Goal: Task Accomplishment & Management: Use online tool/utility

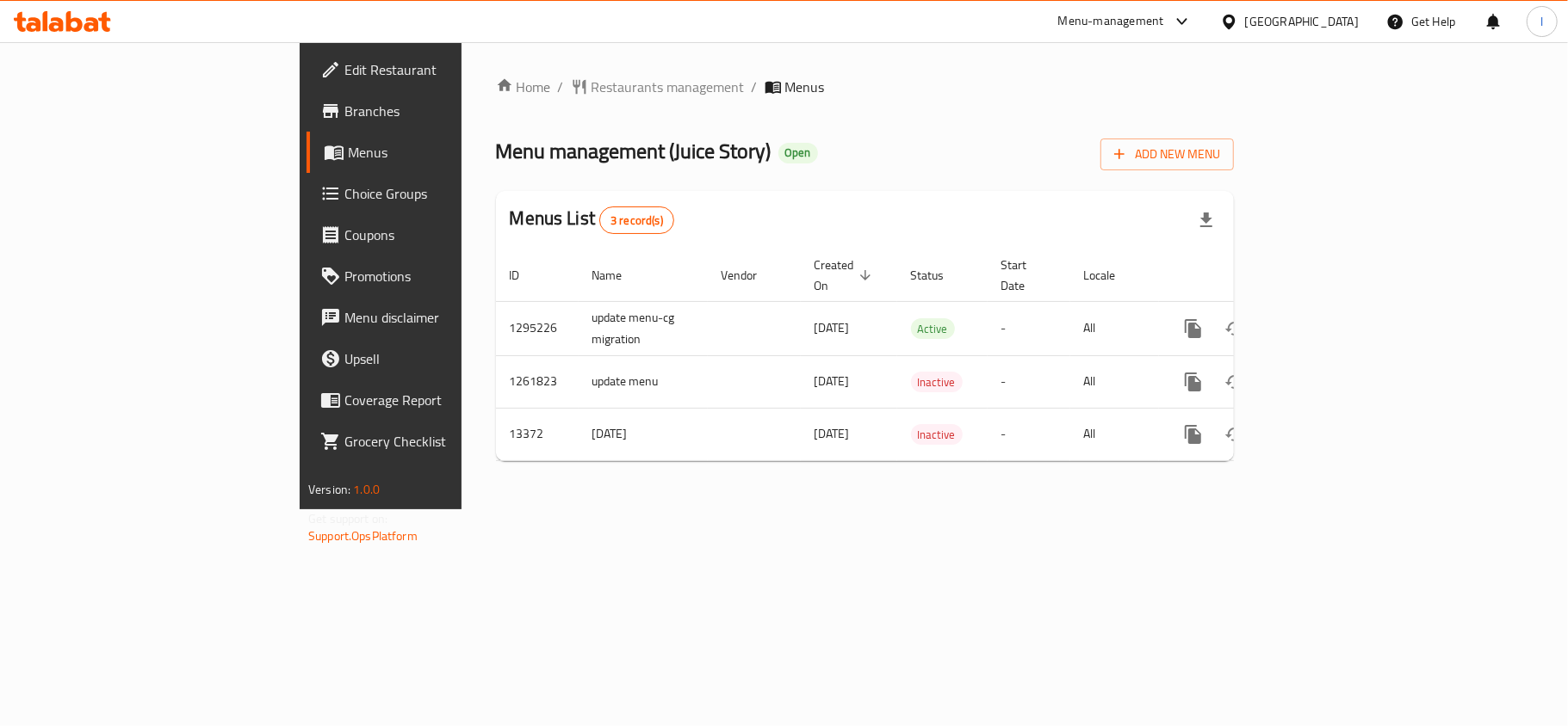
click at [344, 203] on span "Choice Groups" at bounding box center [446, 193] width 203 height 21
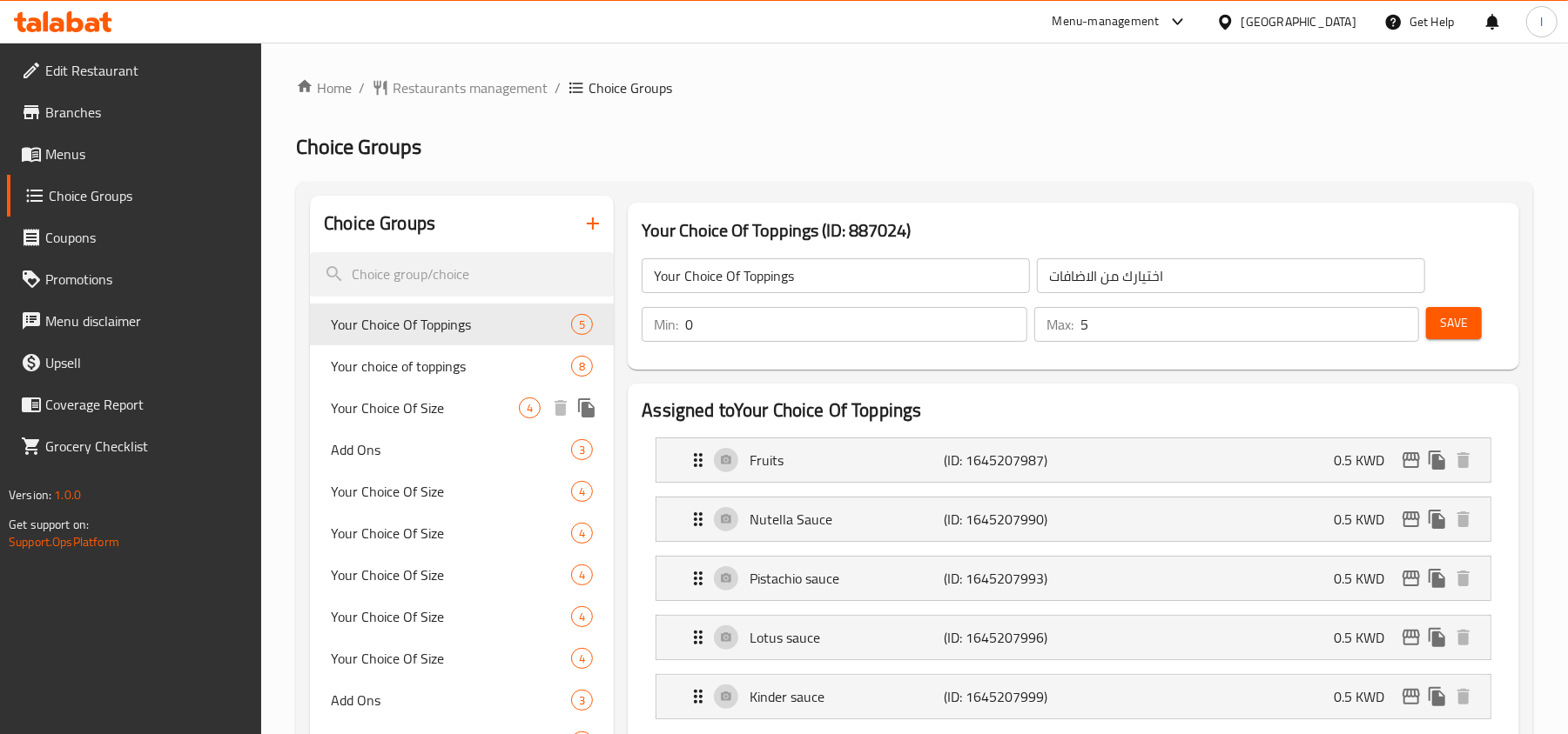
click at [393, 398] on span "Your Choice Of Size" at bounding box center [425, 408] width 188 height 21
click at [405, 371] on span "Your choice of toppings" at bounding box center [450, 366] width 241 height 21
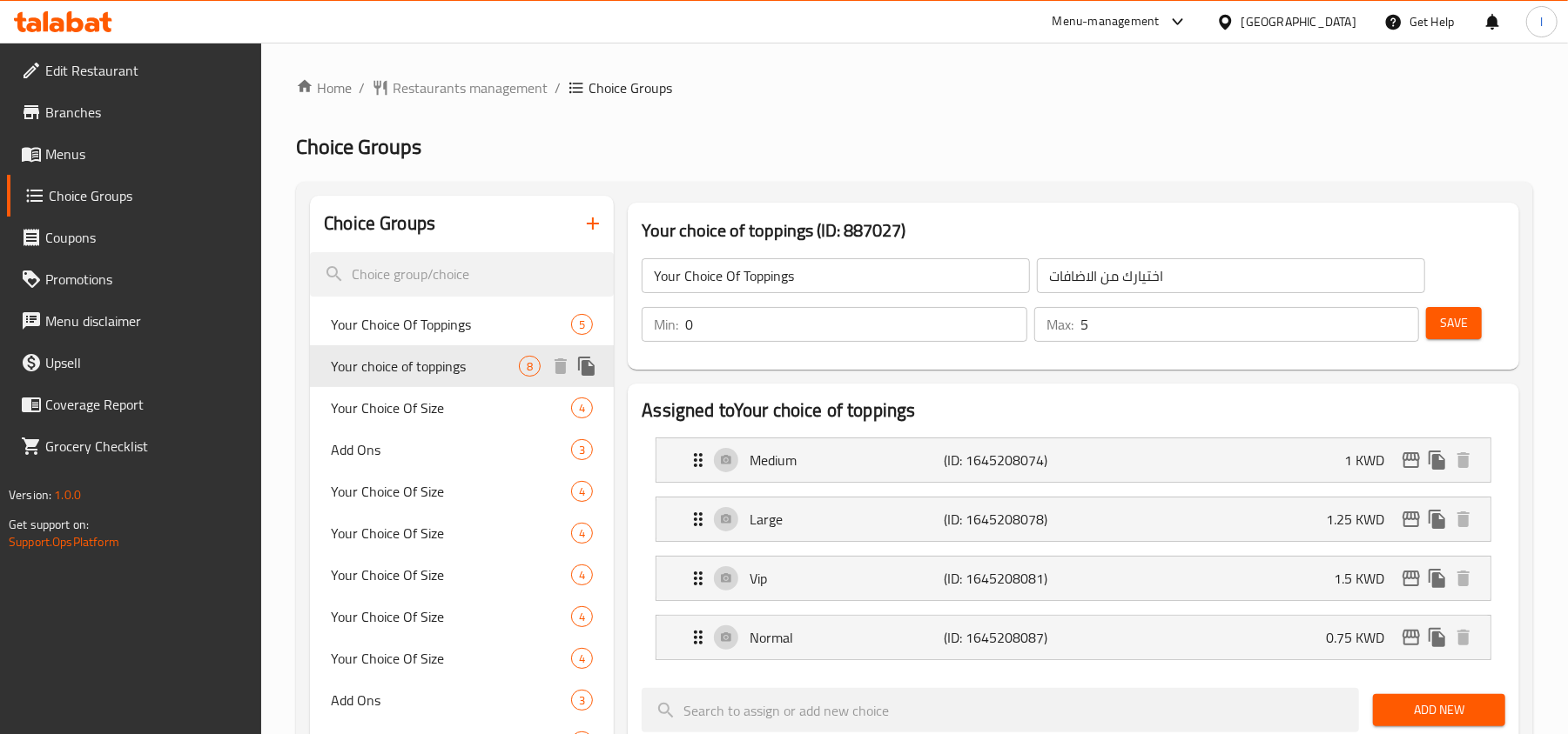
type input "Your Choice Of Size"
type input "اختيارك من الحجم"
type input "1"
type input "Your choice of toppings"
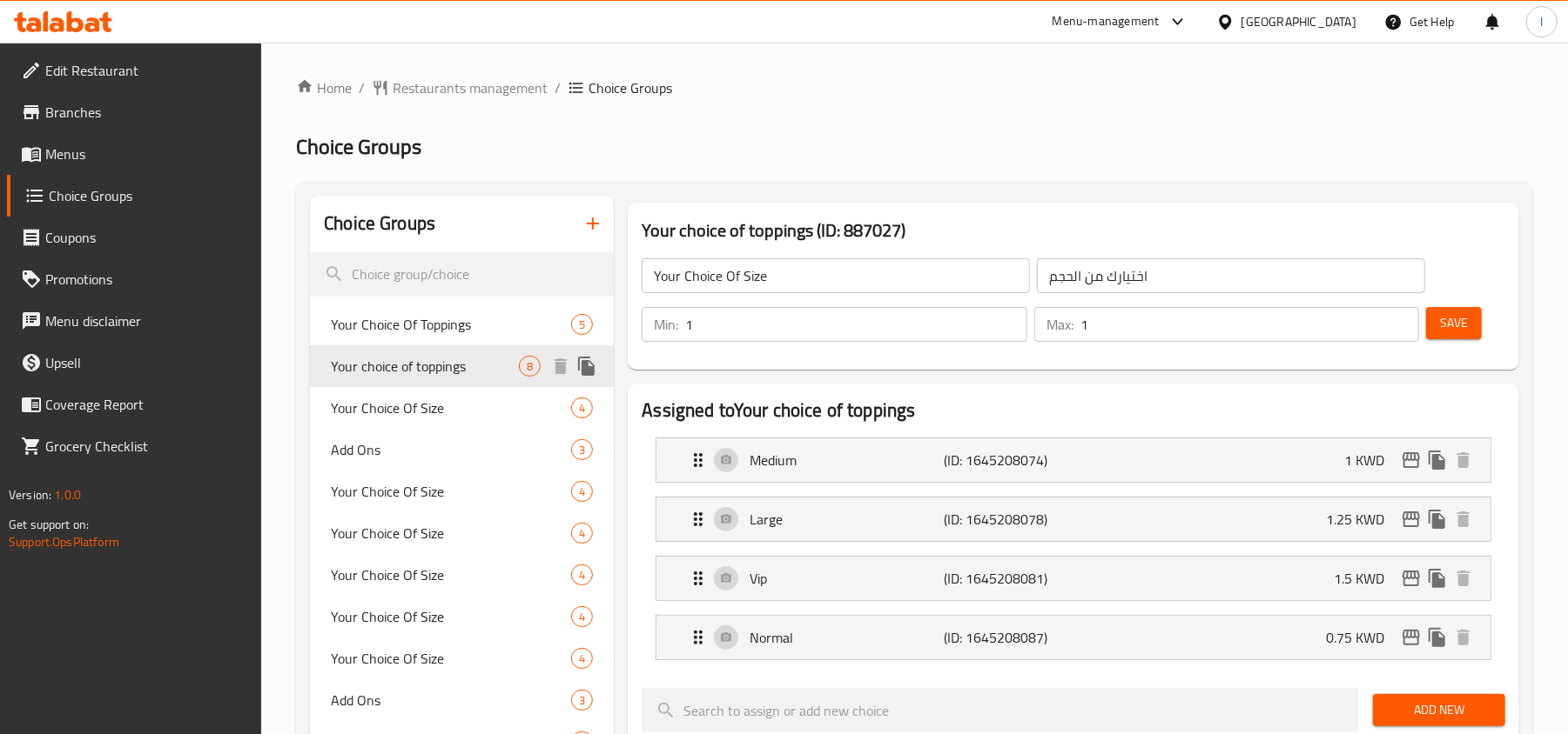
type input "اختيارك من الاضافات"
type input "0"
type input "8"
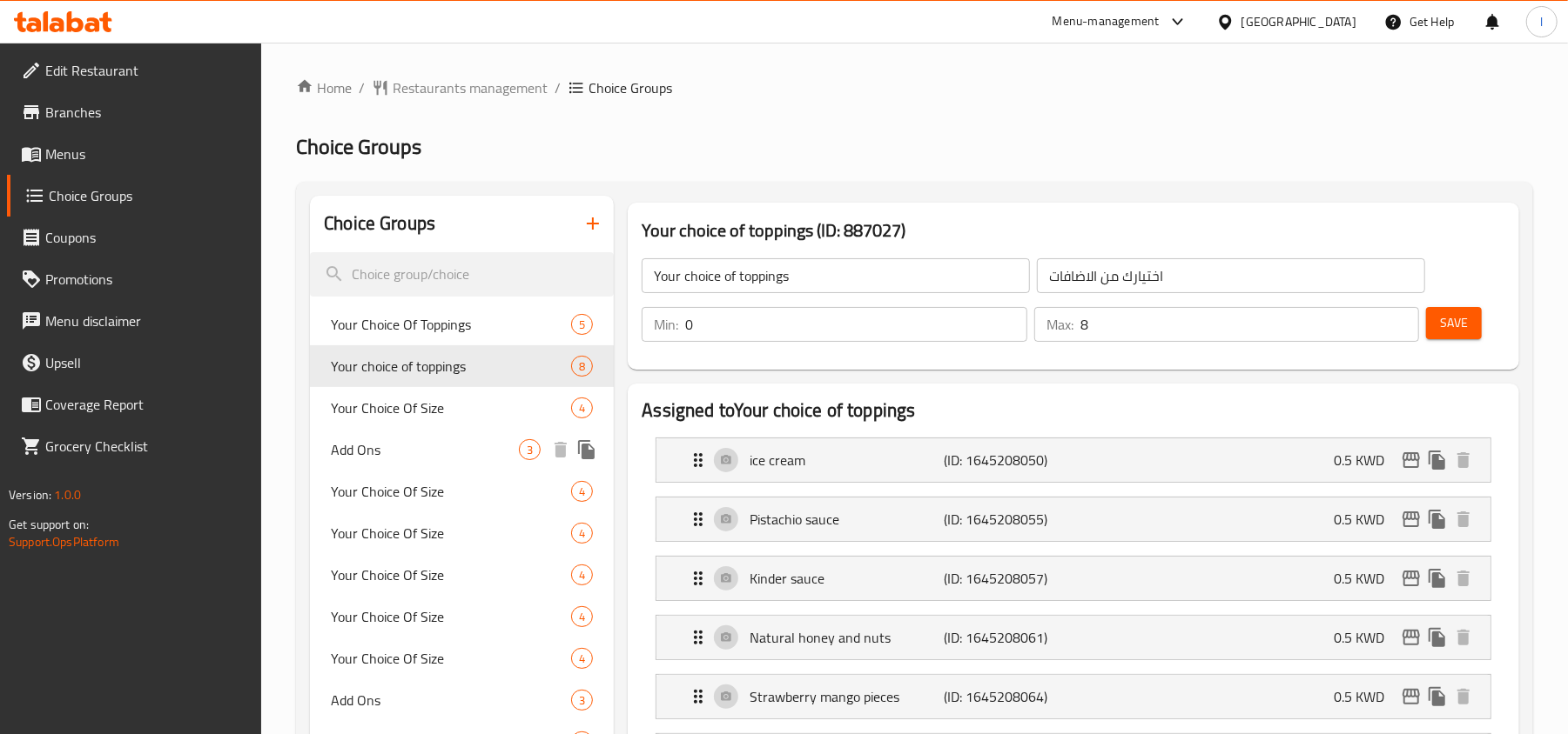
click at [420, 449] on span "Add Ons" at bounding box center [425, 450] width 188 height 21
type input "Add Ons"
type input "الاضافات"
type input "0"
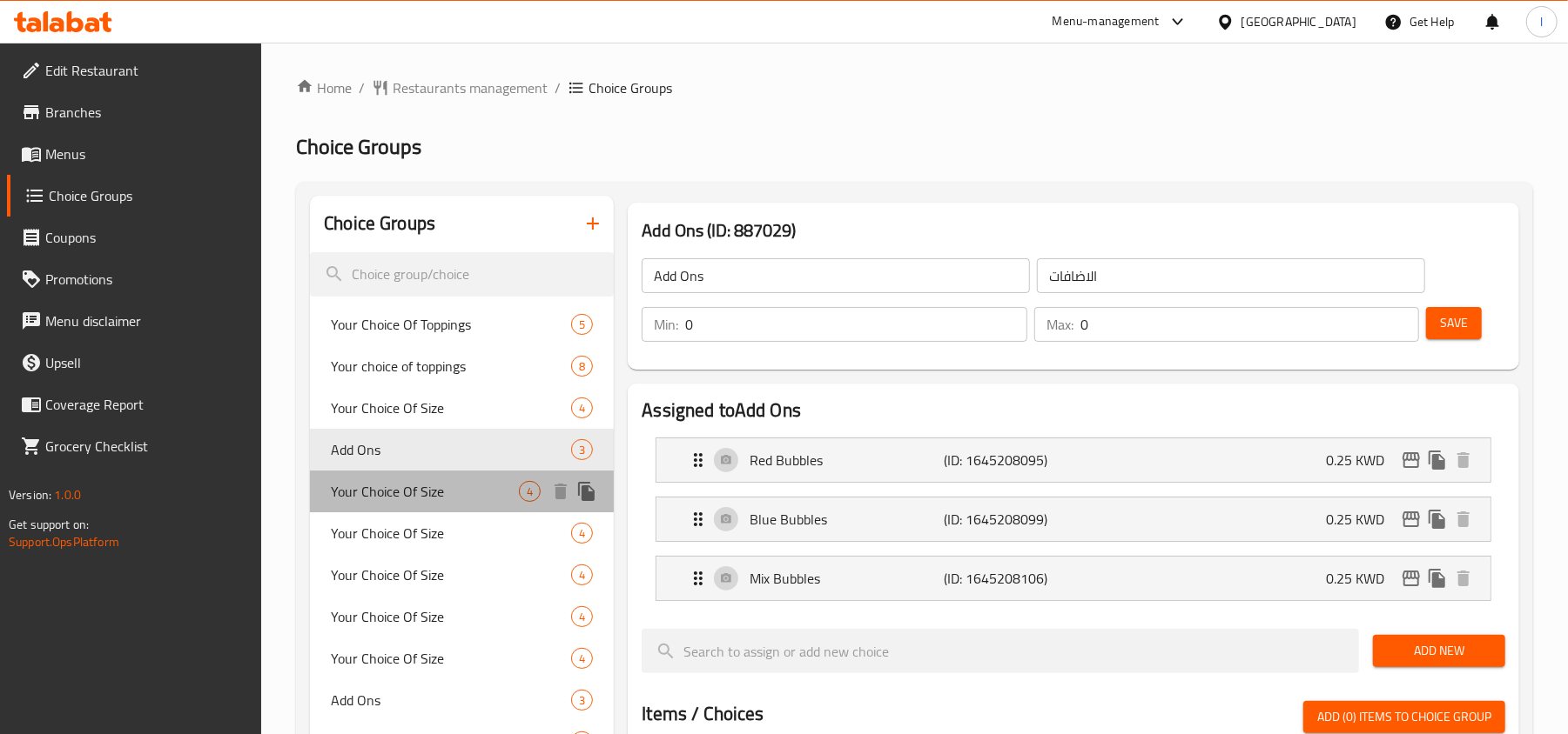
click at [414, 496] on span "Your Choice Of Size" at bounding box center [425, 492] width 188 height 21
type input "Your Choice Of Size"
type input "اختيارك من الحجم"
type input "1"
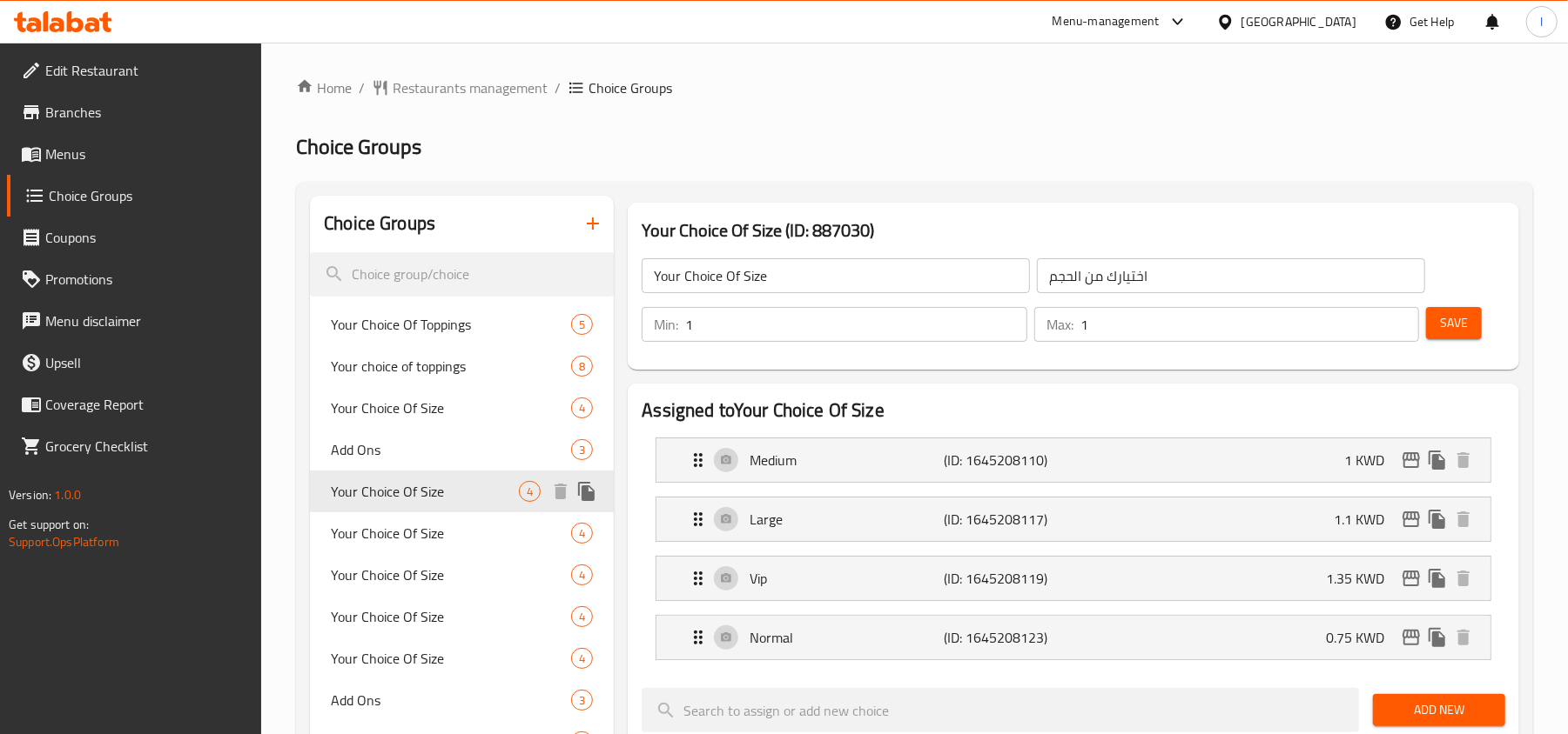
click at [402, 534] on span "Your Choice Of Size" at bounding box center [450, 534] width 241 height 21
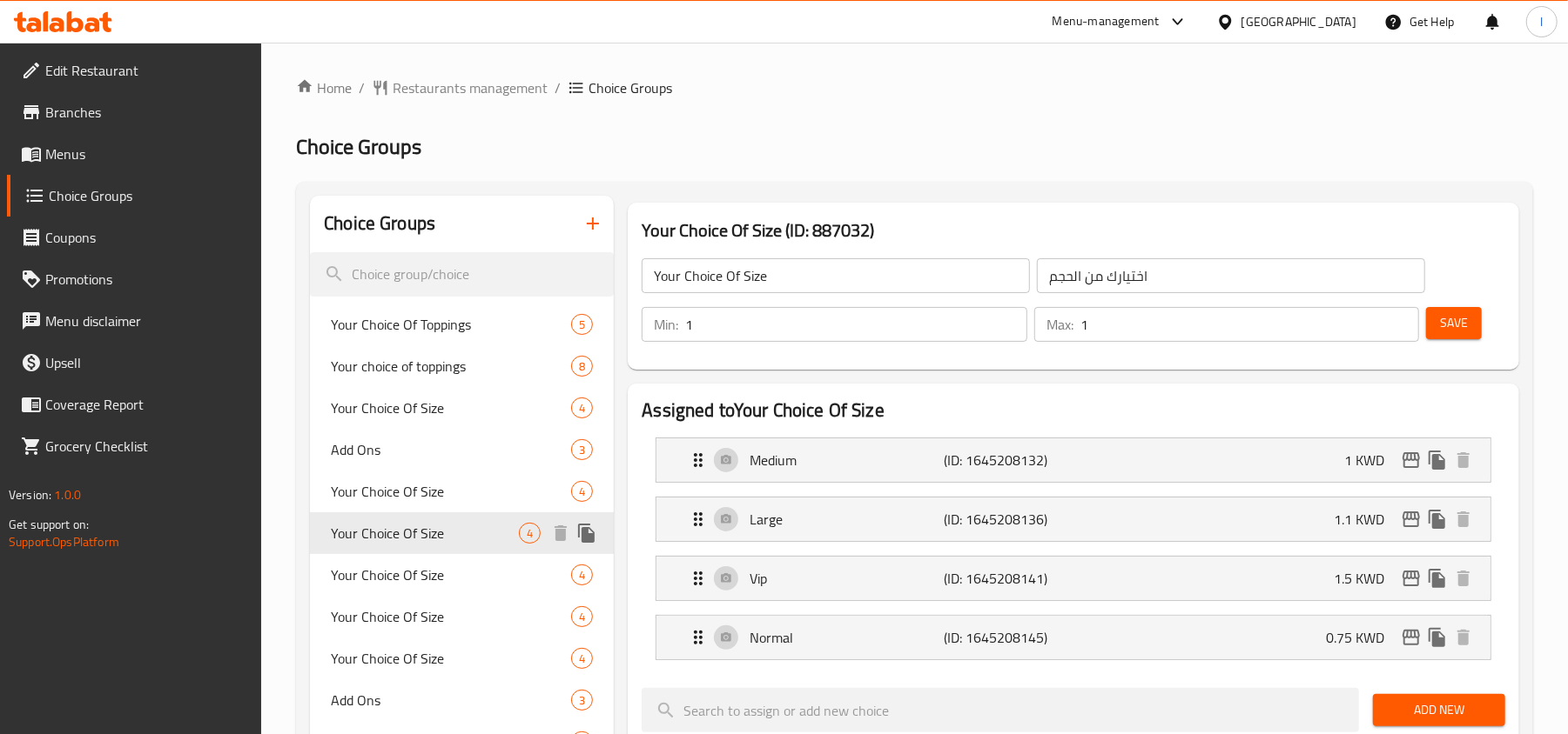
click at [404, 550] on div "Your Choice Of Size 4" at bounding box center [461, 534] width 304 height 42
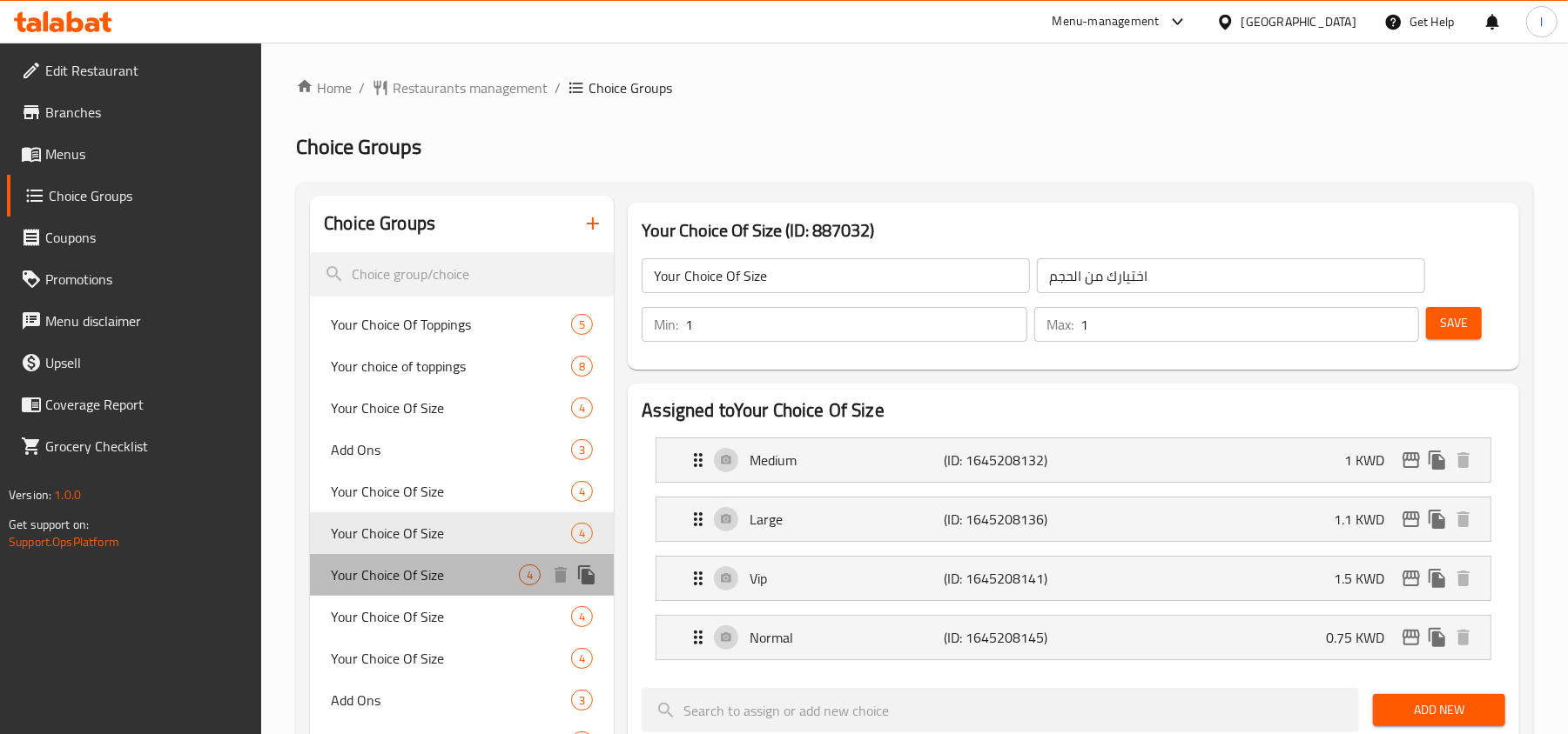
click at [399, 583] on span "Your Choice Of Size" at bounding box center [425, 575] width 188 height 21
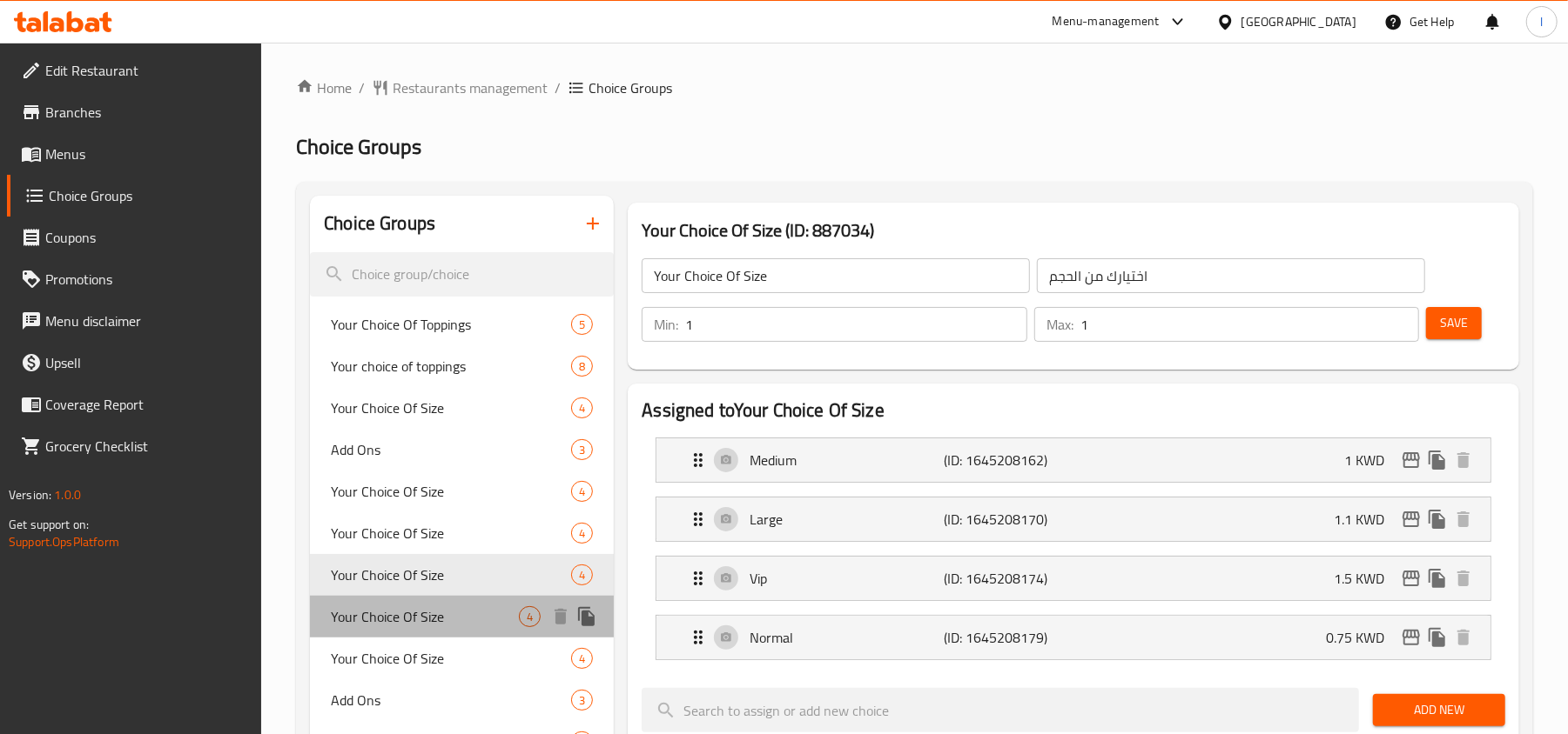
click at [415, 620] on span "Your Choice Of Size" at bounding box center [425, 617] width 188 height 21
click at [422, 655] on span "Your Choice Of Size" at bounding box center [450, 659] width 241 height 21
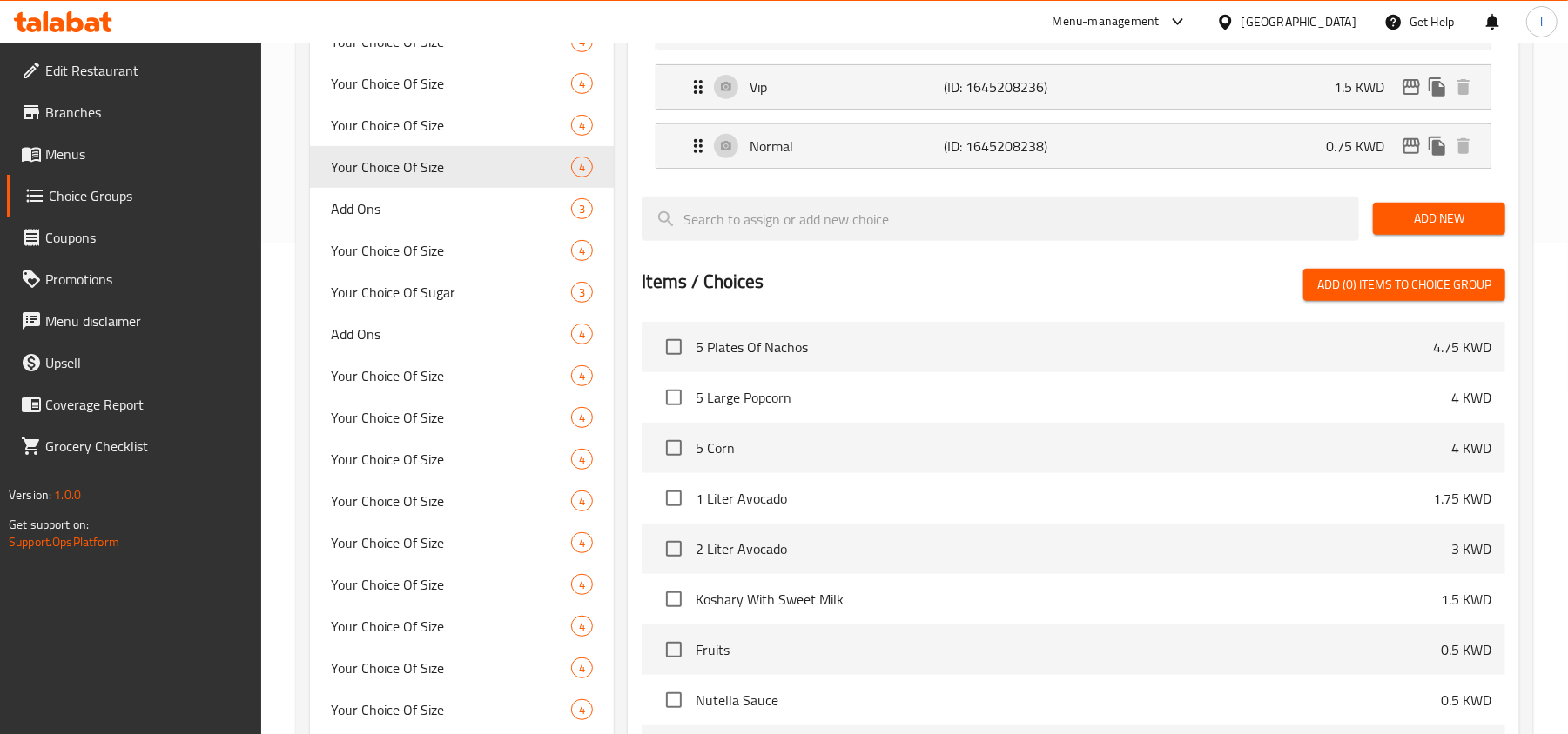
scroll to position [464, 0]
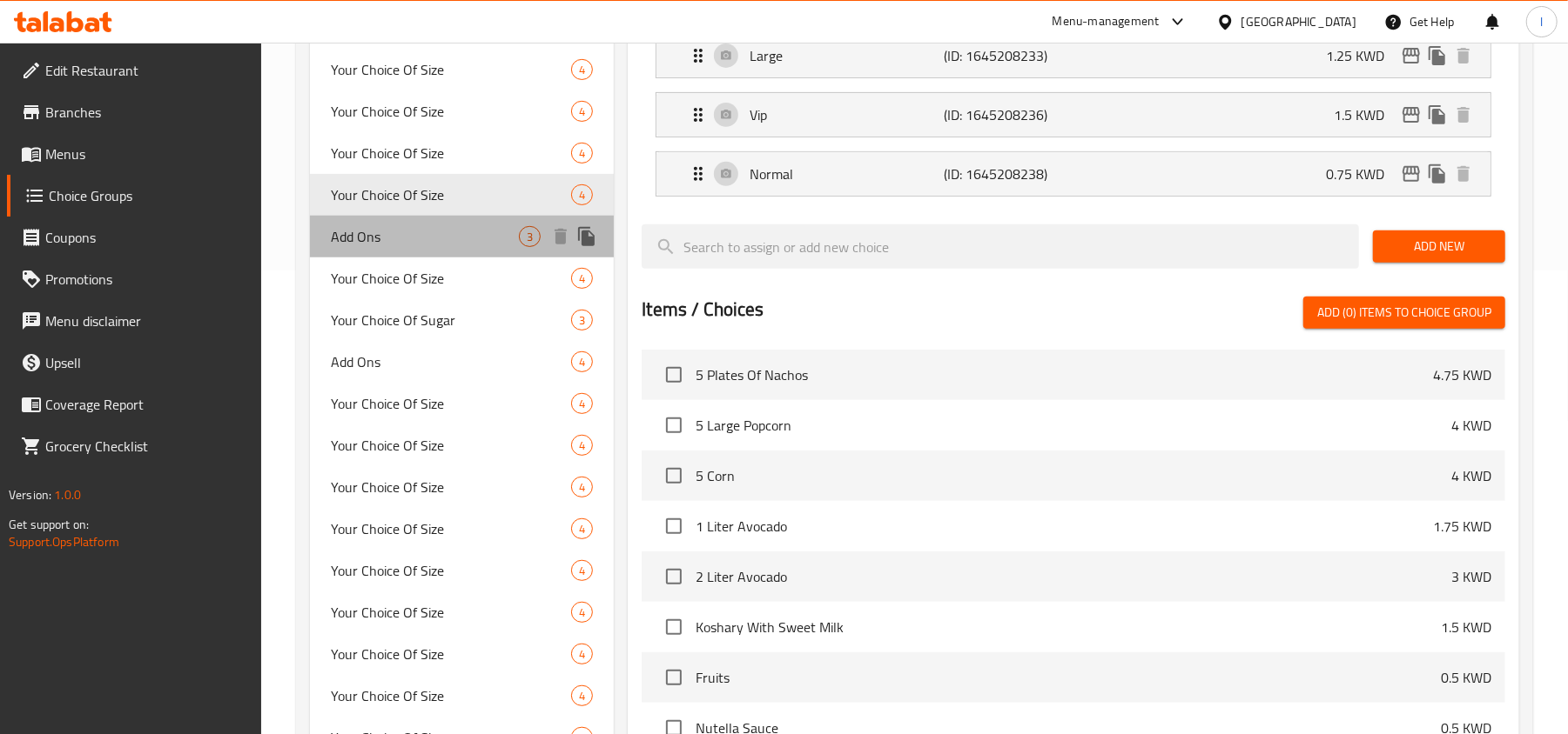
click at [357, 235] on span "Add Ons" at bounding box center [425, 237] width 188 height 21
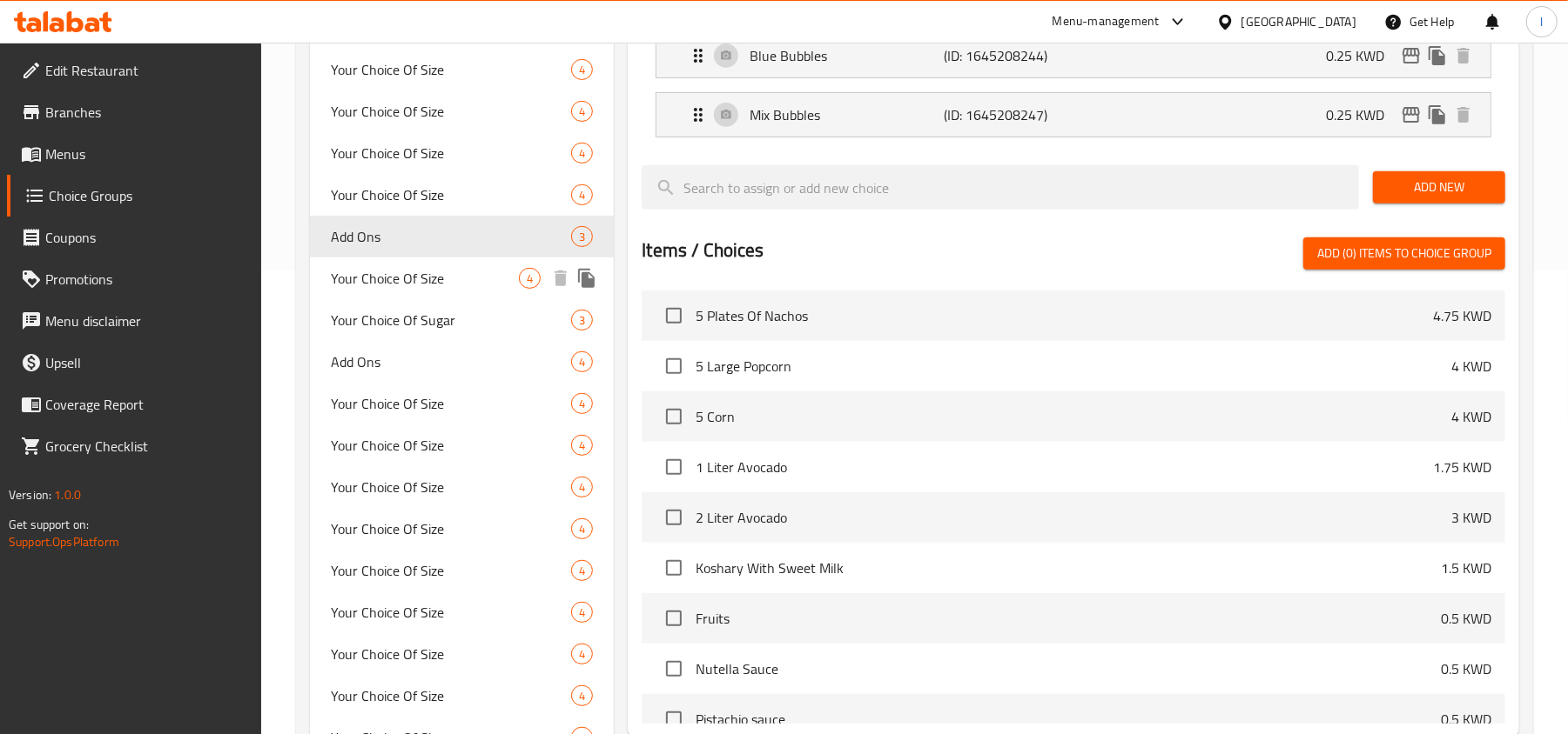
type input "Add Ons"
type input "الاضافات"
type input "0"
click at [408, 241] on span "Add Ons" at bounding box center [425, 237] width 188 height 21
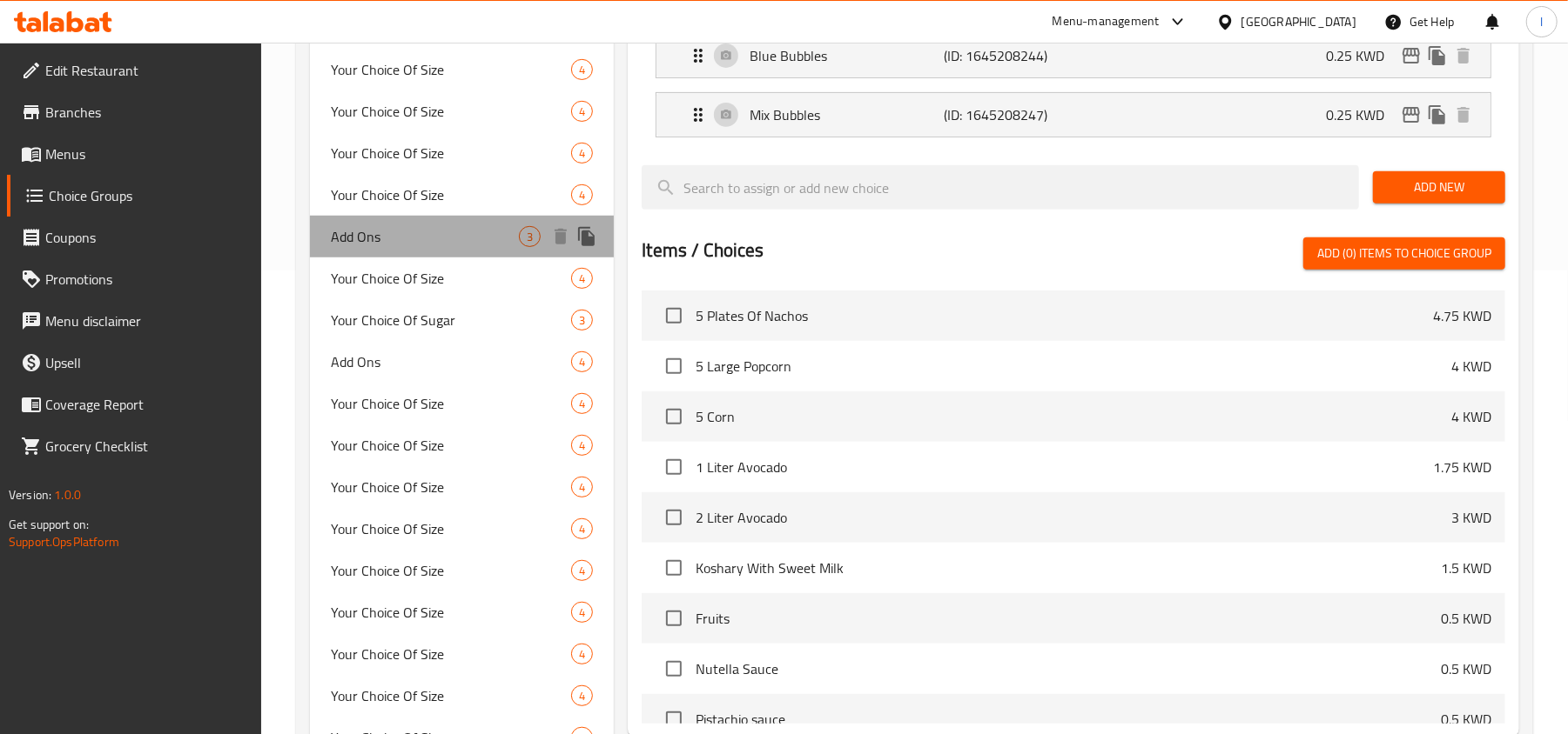
click at [408, 241] on span "Add Ons" at bounding box center [425, 237] width 188 height 21
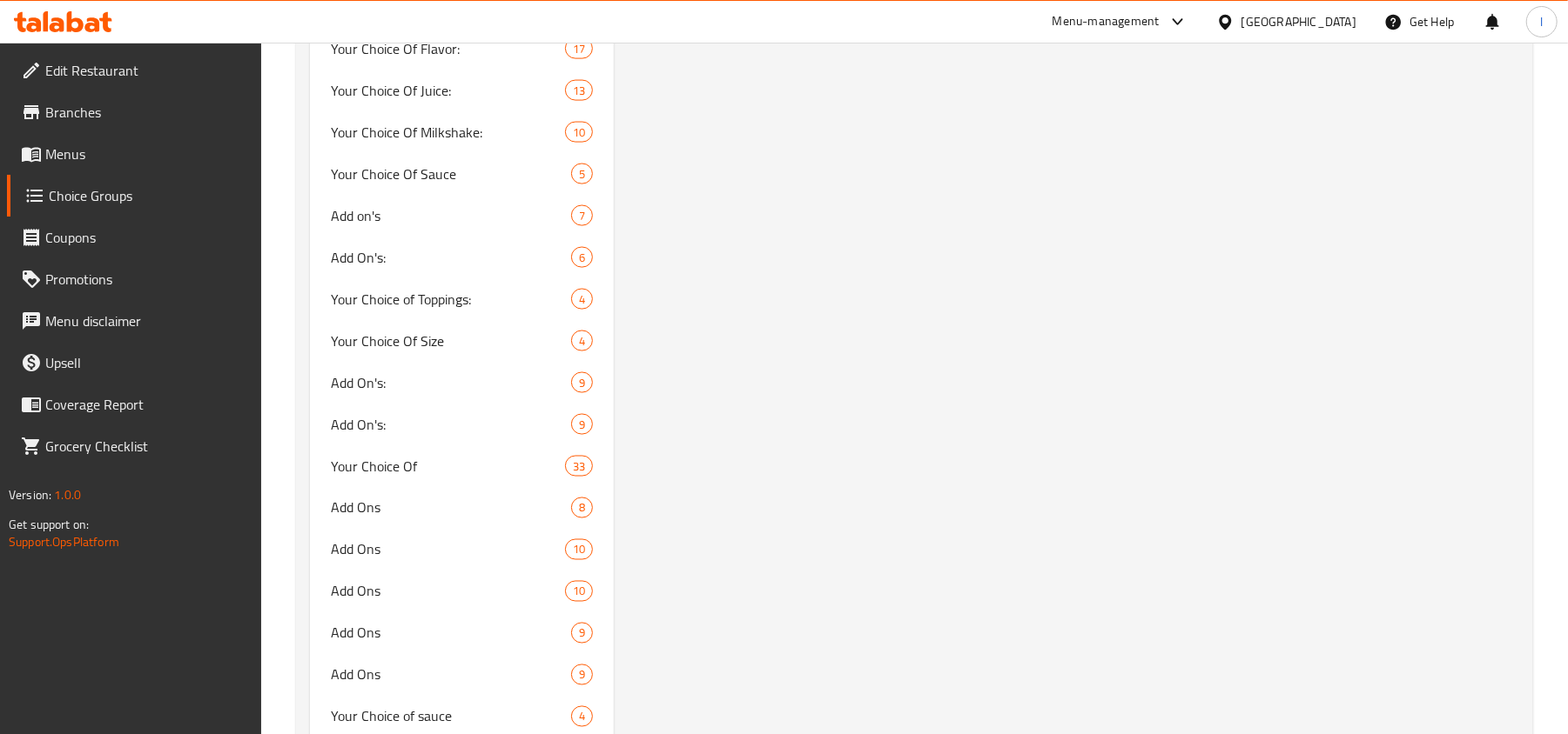
scroll to position [1856, 0]
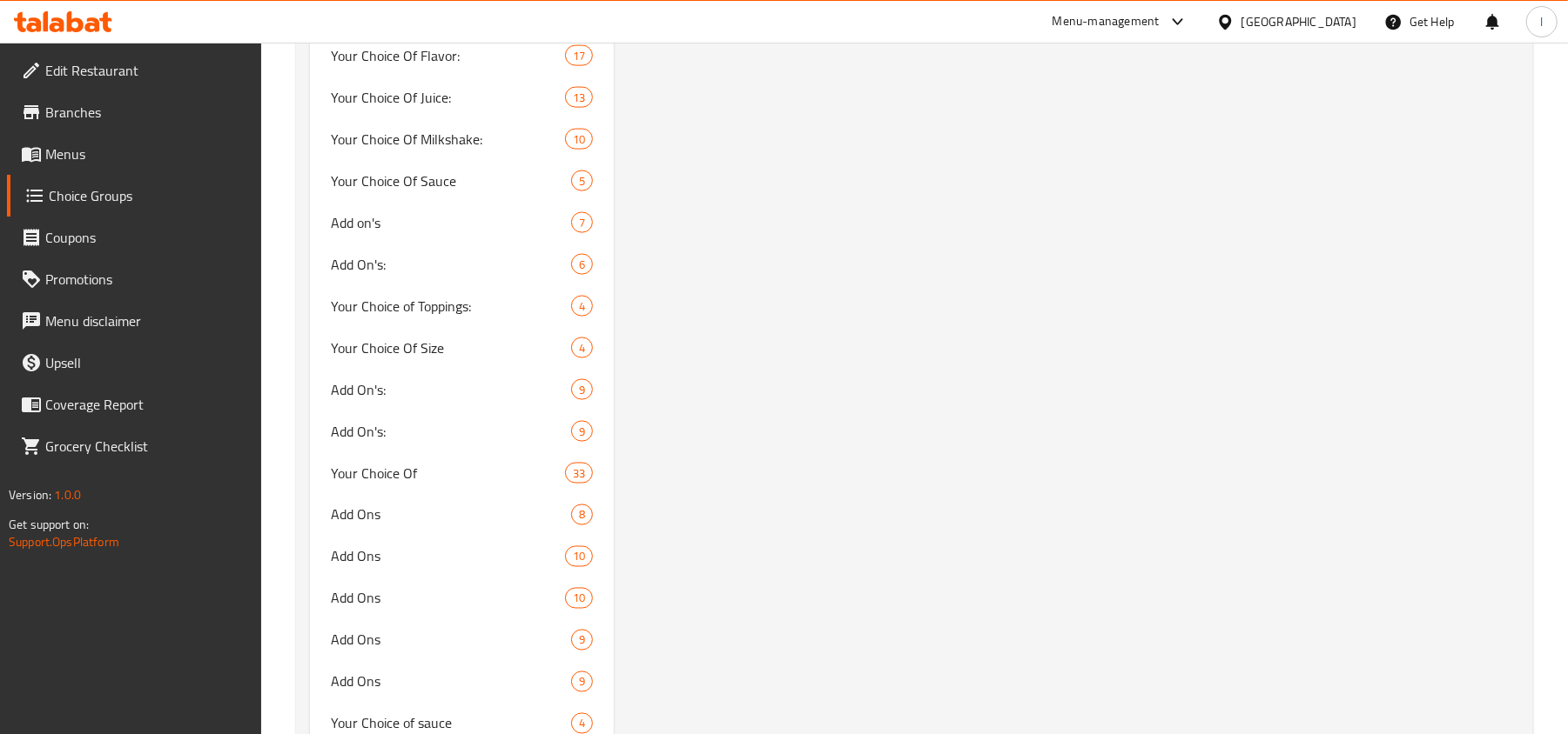
click at [865, 332] on div "Add Ons (ID: 887040) Add Ons ​ الاضافات ​ Min: 0 ​ Max: 0 ​ Save Assigned to Ad…" at bounding box center [1070, 401] width 912 height 4124
click at [440, 52] on span "Your Choice Of Flavor:" at bounding box center [448, 56] width 234 height 21
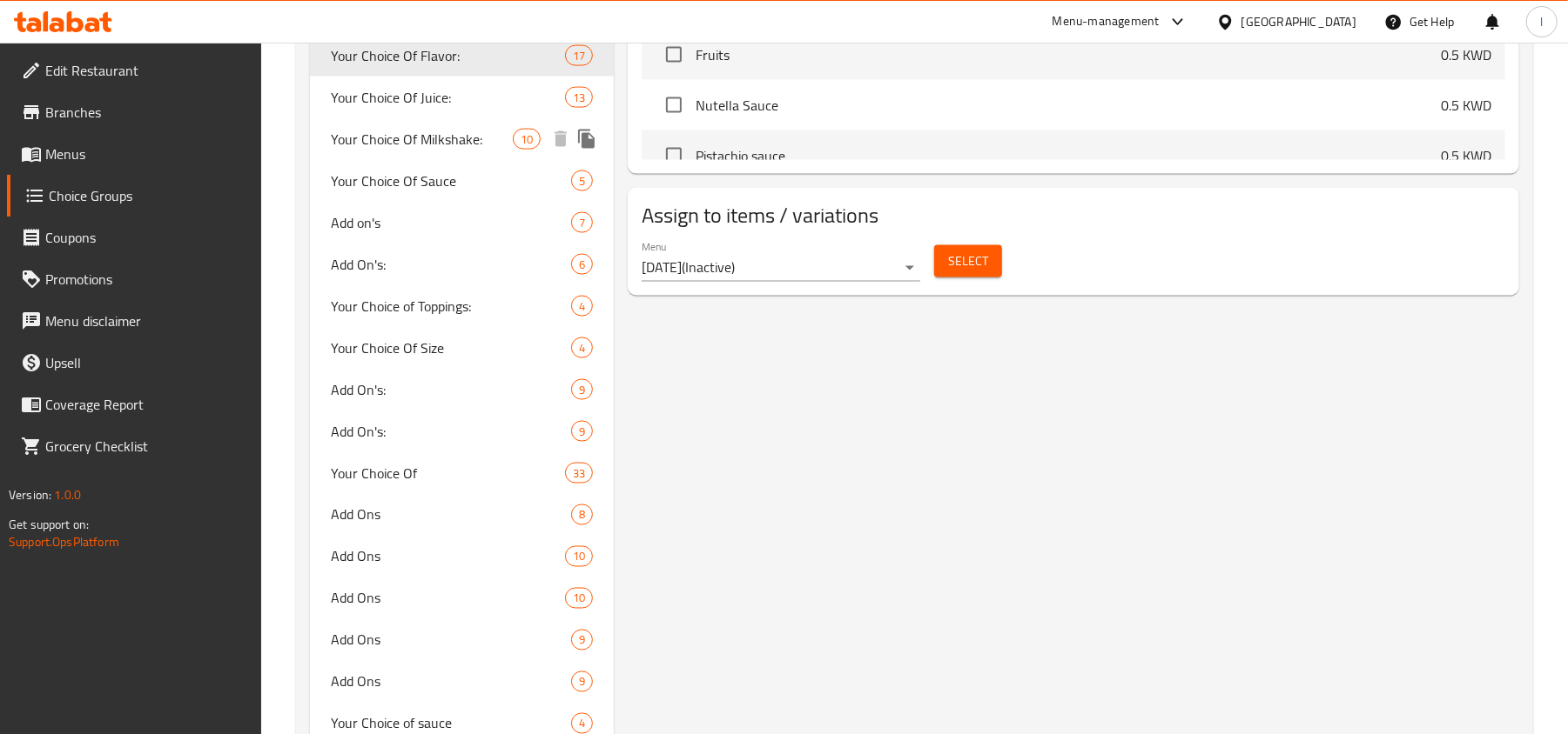
type input "Your Choice Of Flavor:"
type input "اختيارك من النكهة:"
type input "1"
type input "5"
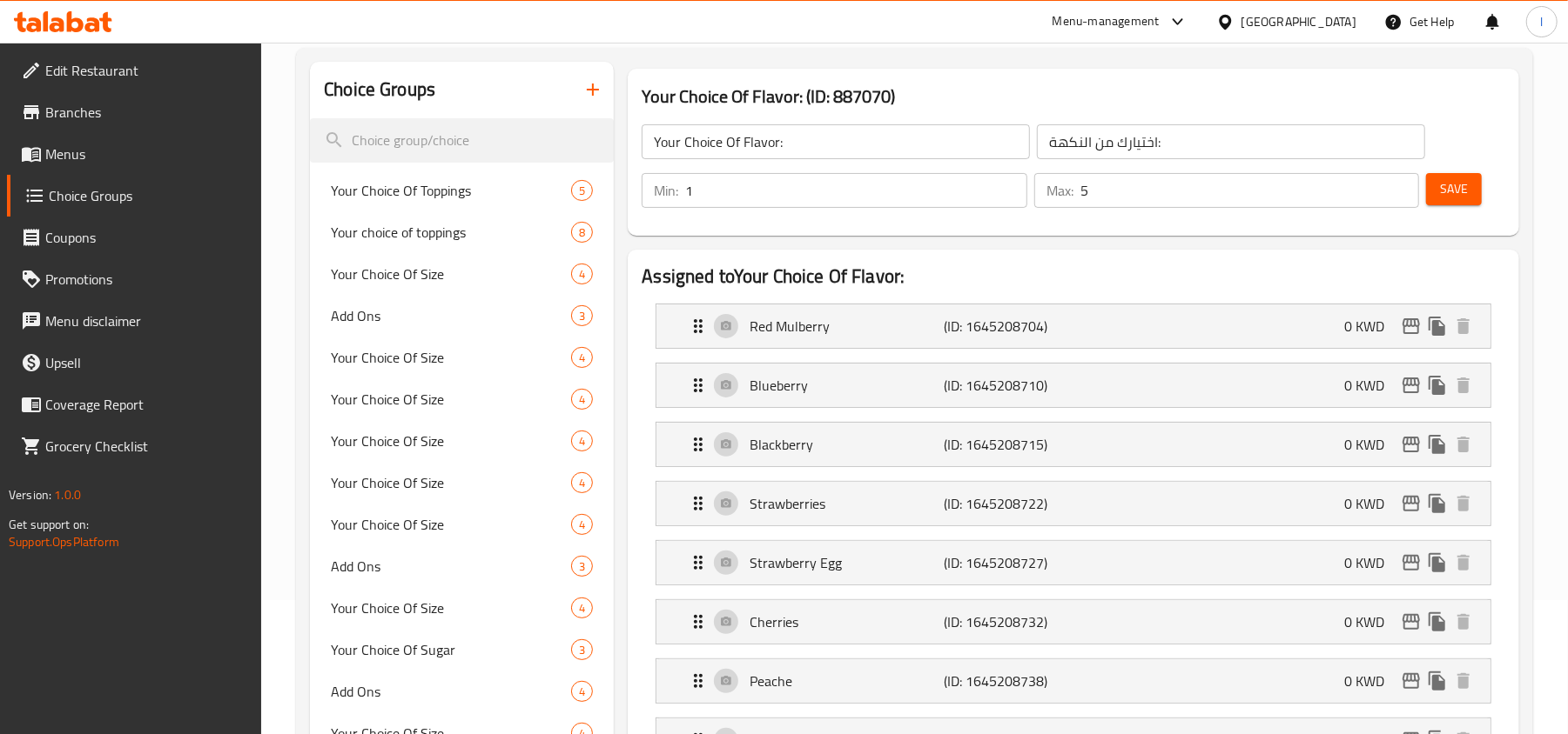
scroll to position [0, 0]
